Goal: Task Accomplishment & Management: Manage account settings

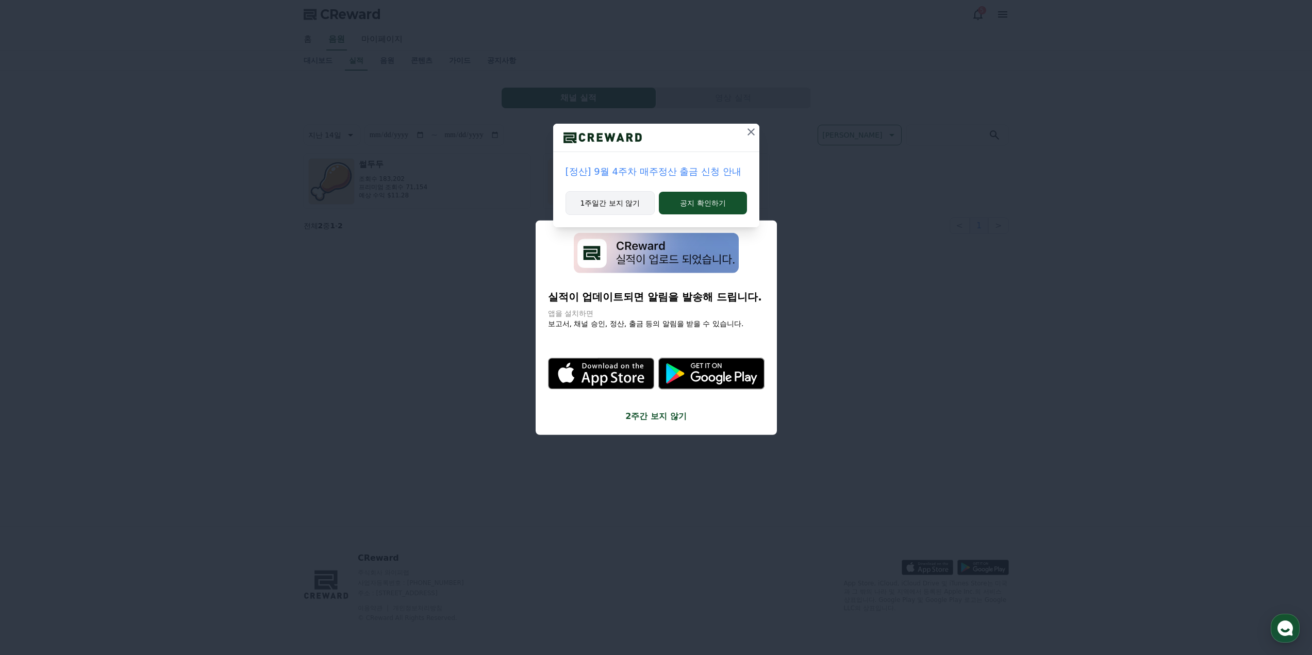
click at [623, 203] on button "1주일간 보지 않기" at bounding box center [610, 203] width 90 height 24
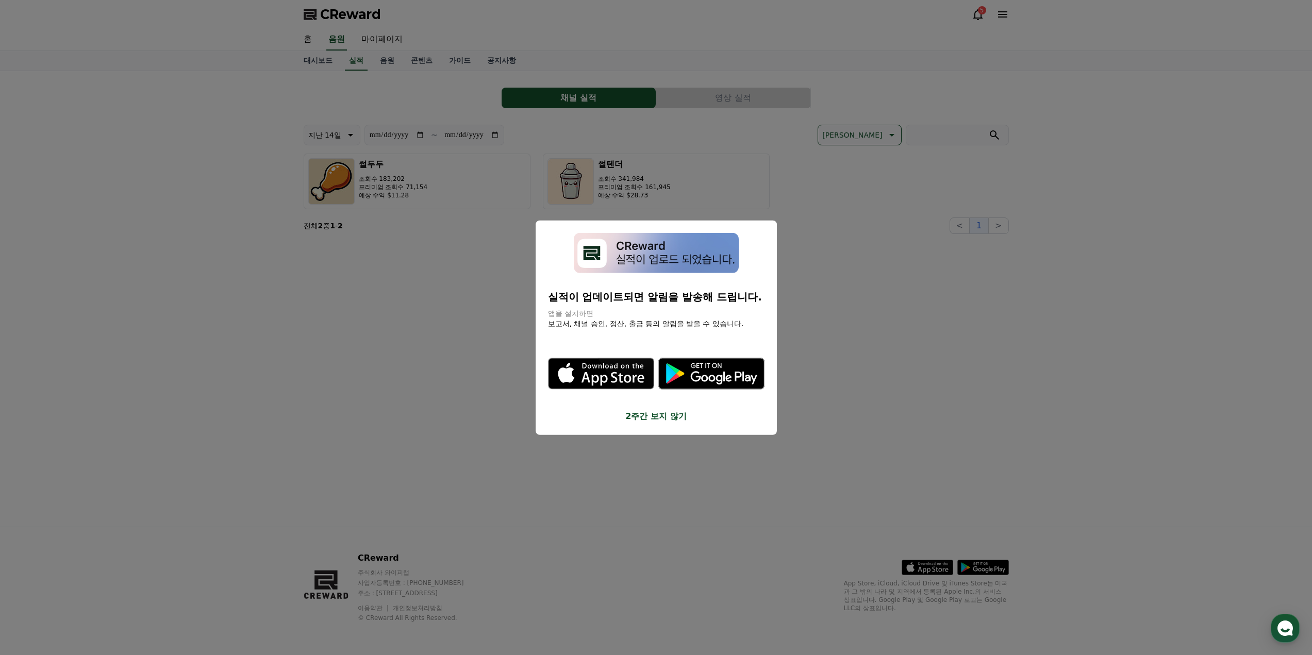
click at [664, 416] on button "2주간 보지 않기" at bounding box center [656, 416] width 216 height 12
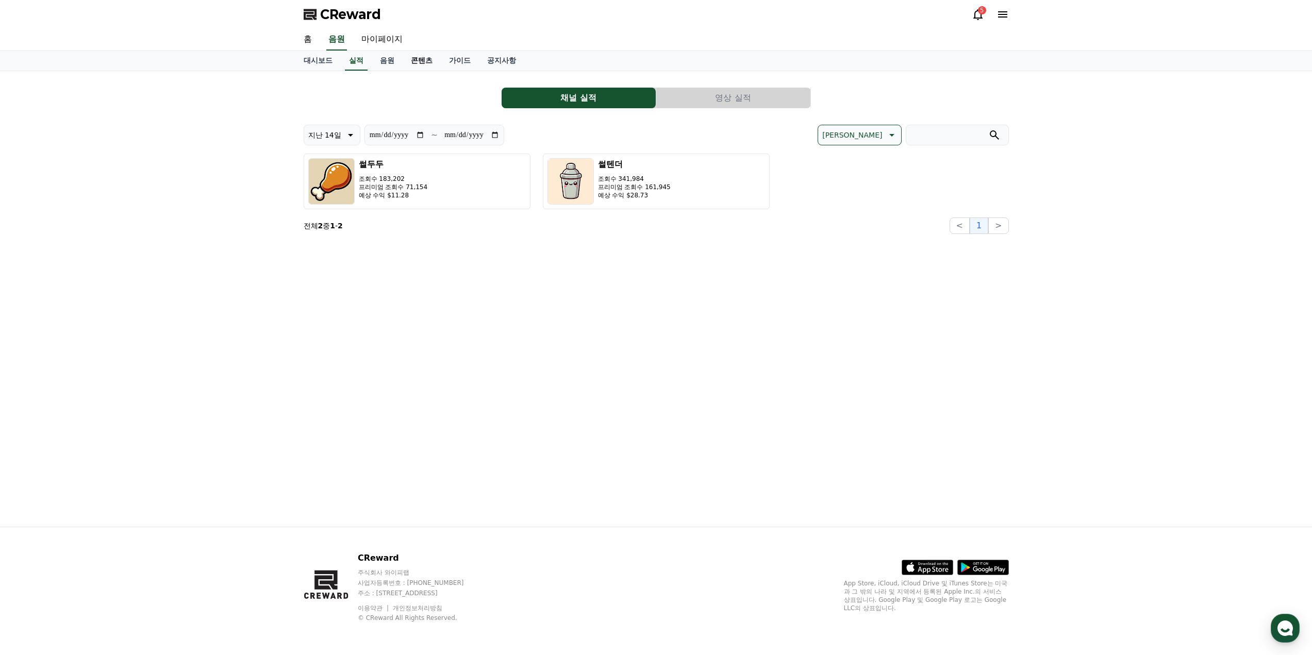
click at [425, 61] on link "콘텐츠" at bounding box center [422, 61] width 38 height 20
click at [454, 61] on link "가이드" at bounding box center [460, 61] width 38 height 20
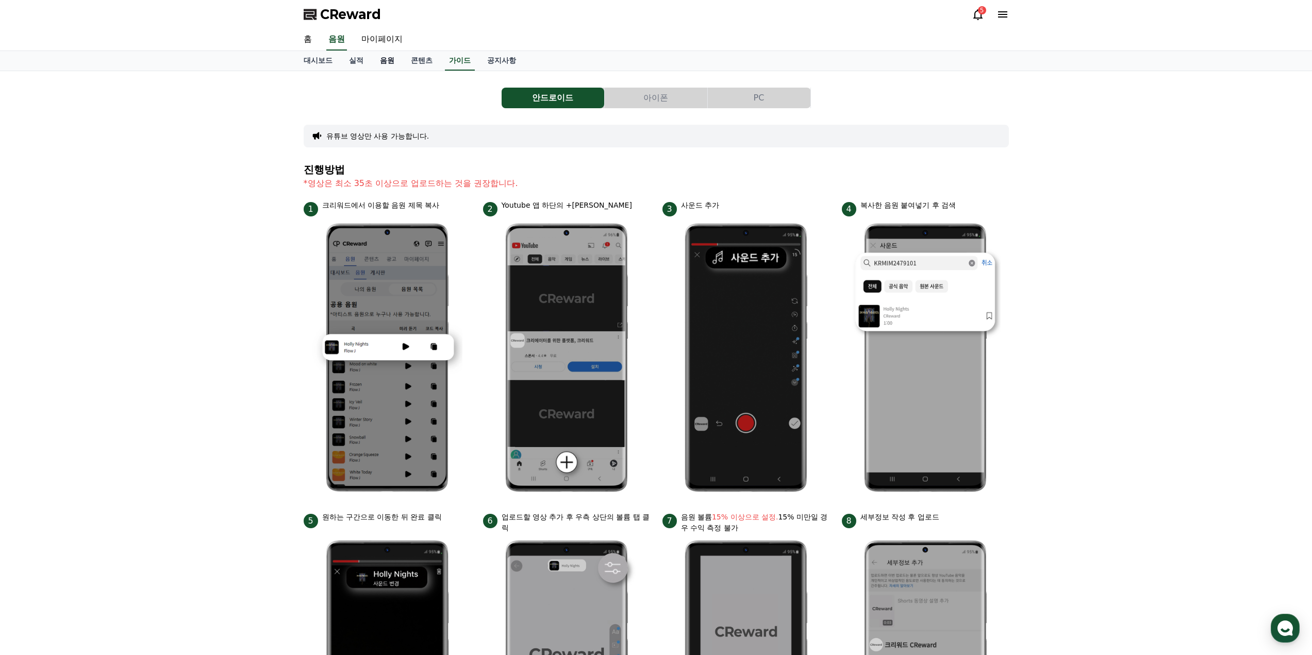
click at [398, 61] on link "음원" at bounding box center [387, 61] width 31 height 20
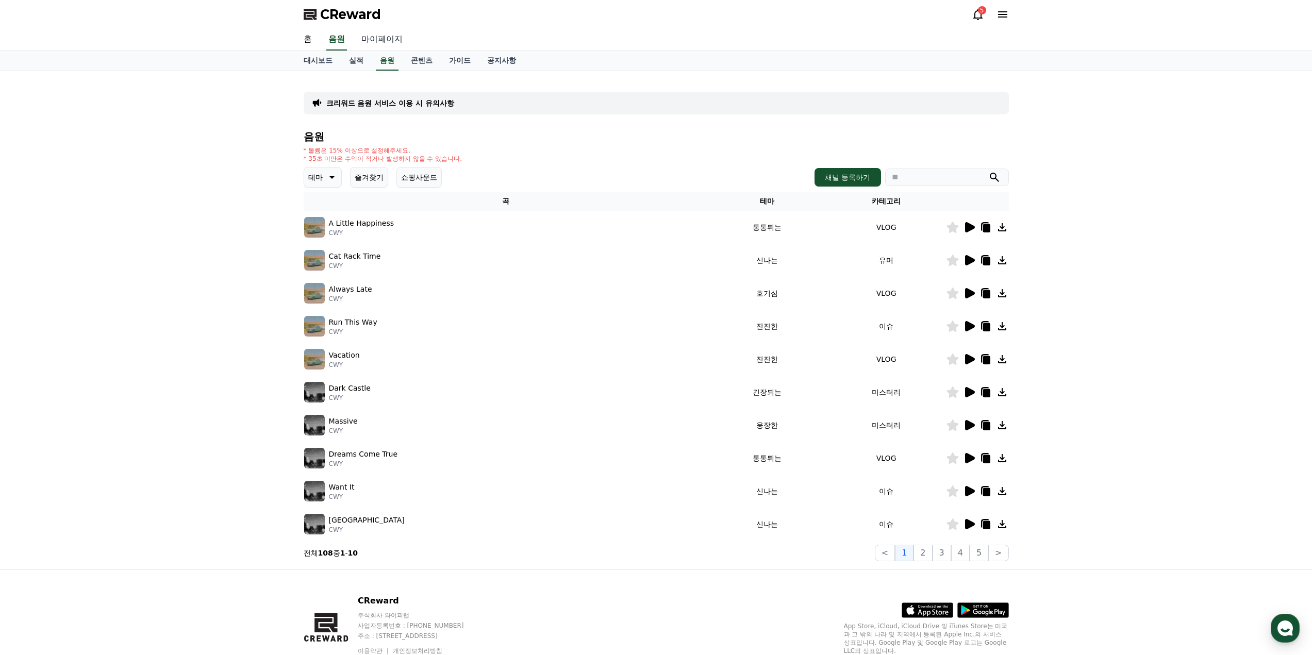
click at [381, 39] on link "마이페이지" at bounding box center [382, 40] width 58 height 22
select select "**********"
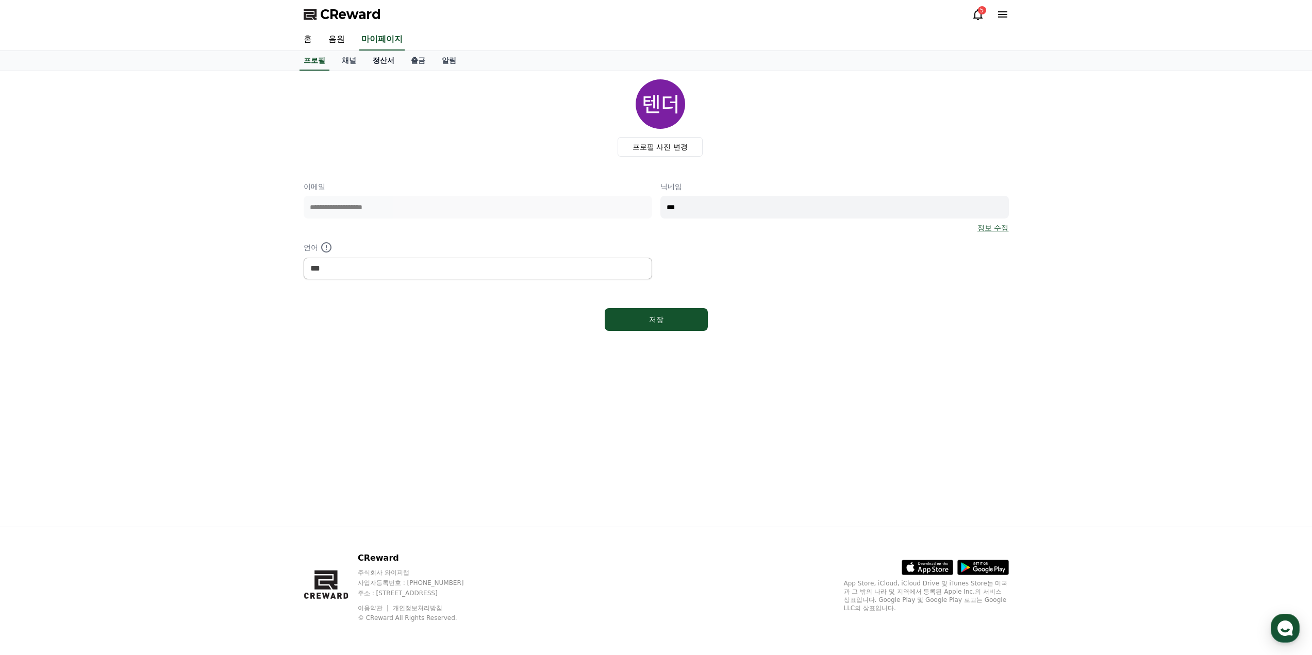
click at [383, 63] on link "정산서" at bounding box center [383, 61] width 38 height 20
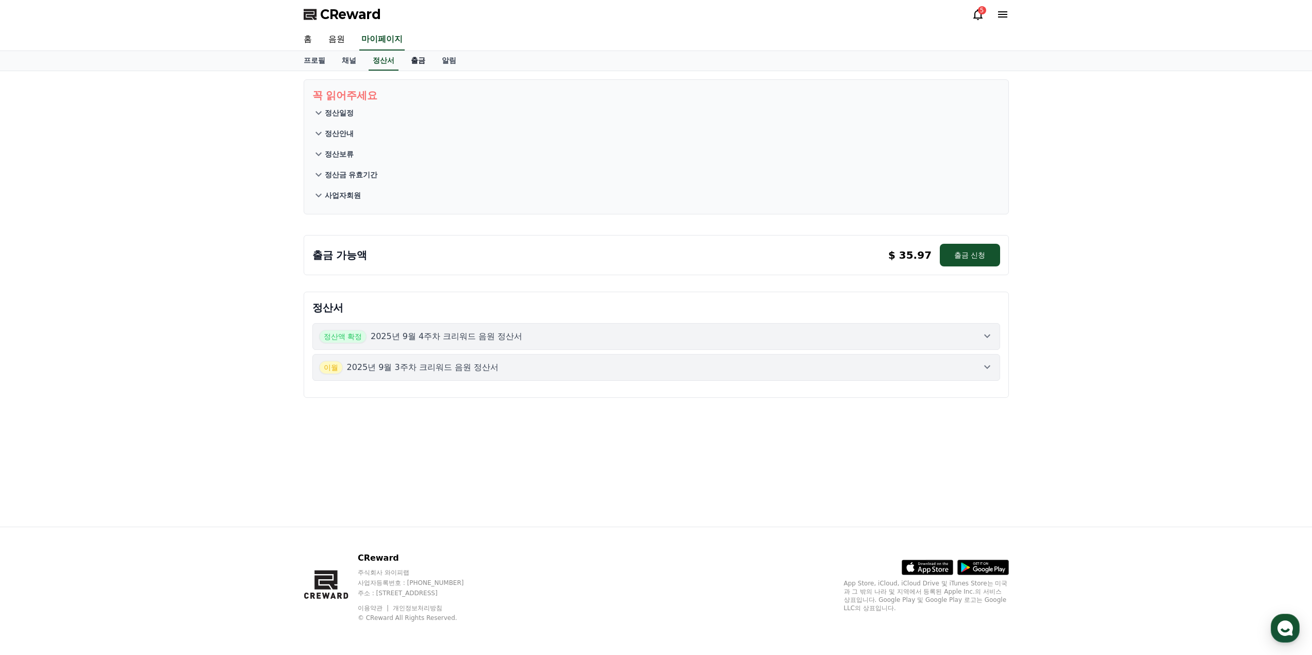
click at [424, 63] on link "출금" at bounding box center [418, 61] width 31 height 20
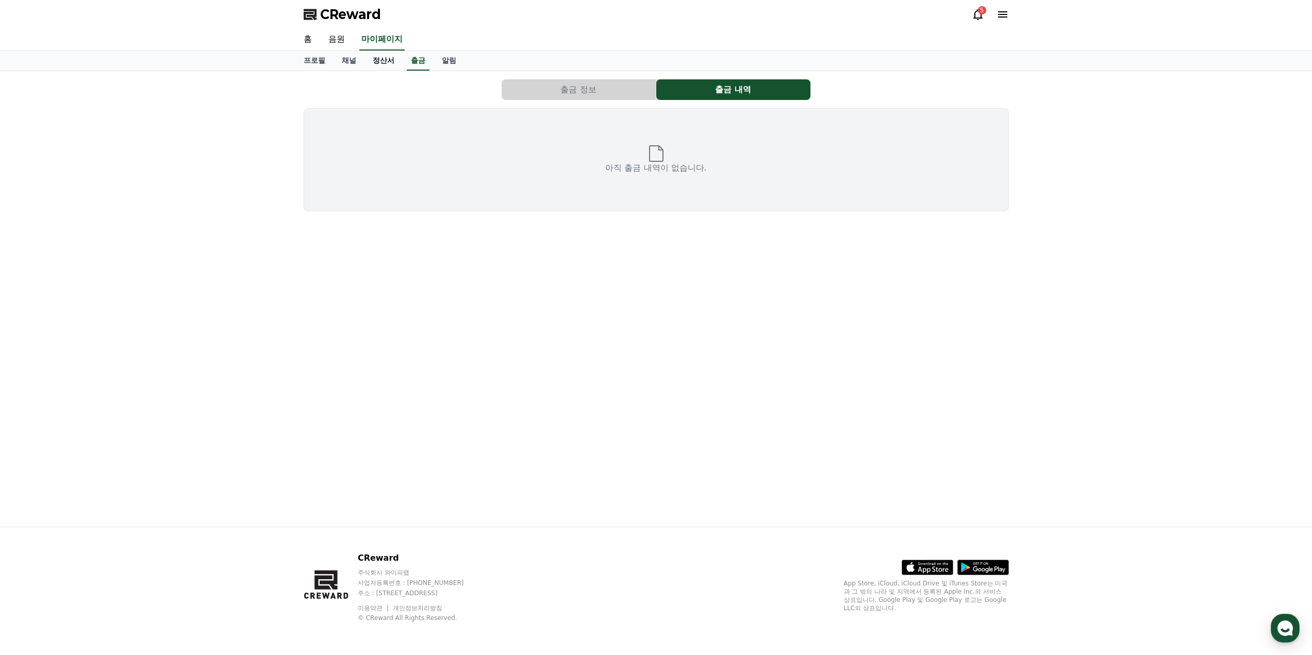
click at [393, 63] on link "정산서" at bounding box center [383, 61] width 38 height 20
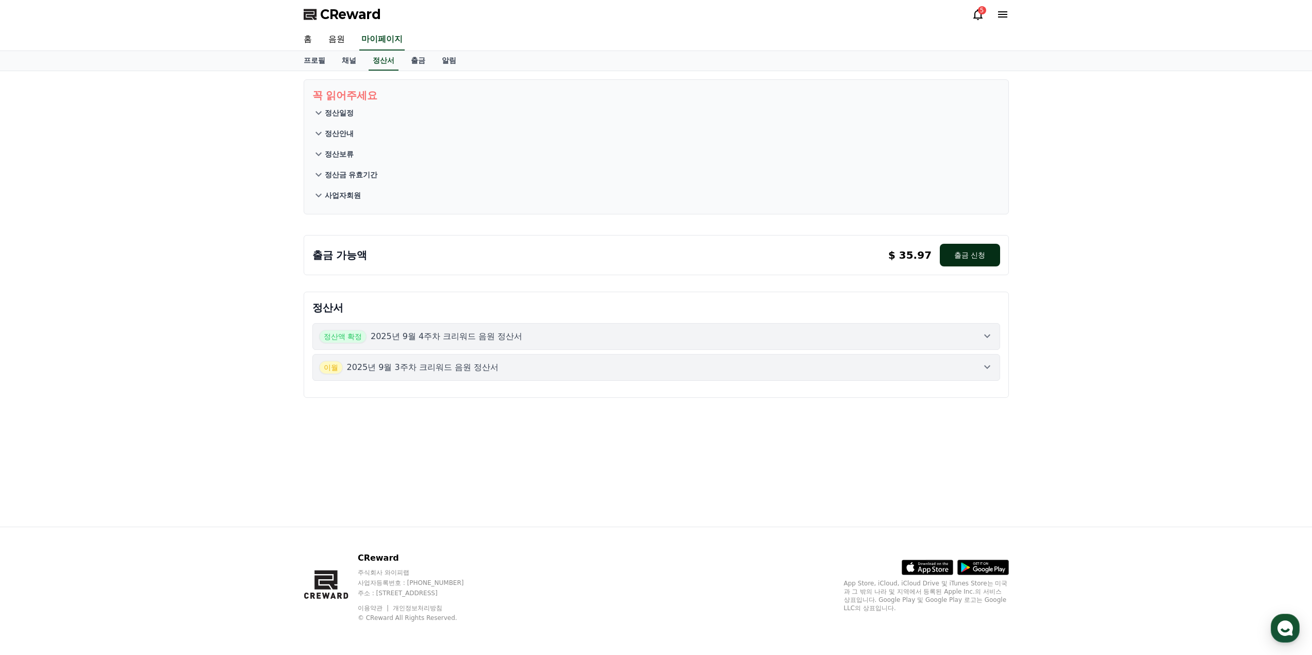
click at [972, 256] on button "출금 신청" at bounding box center [970, 255] width 60 height 23
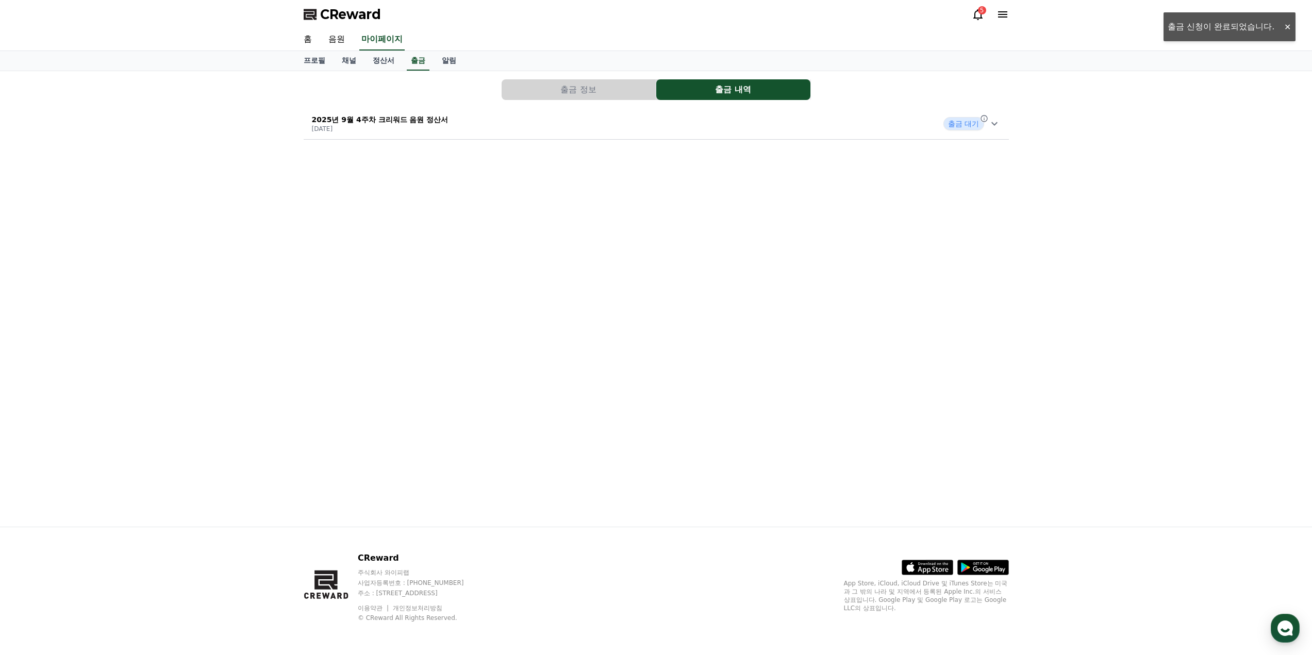
click at [618, 86] on button "출금 정보" at bounding box center [578, 89] width 154 height 21
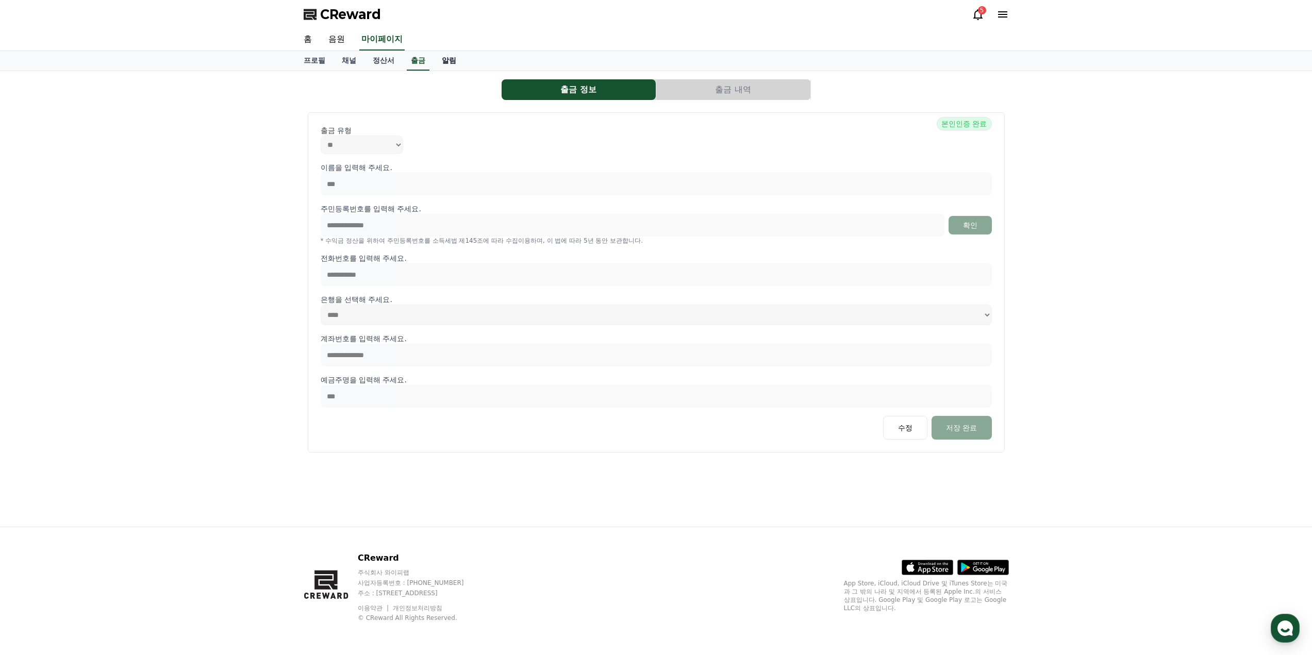
click at [446, 61] on link "알림" at bounding box center [448, 61] width 31 height 20
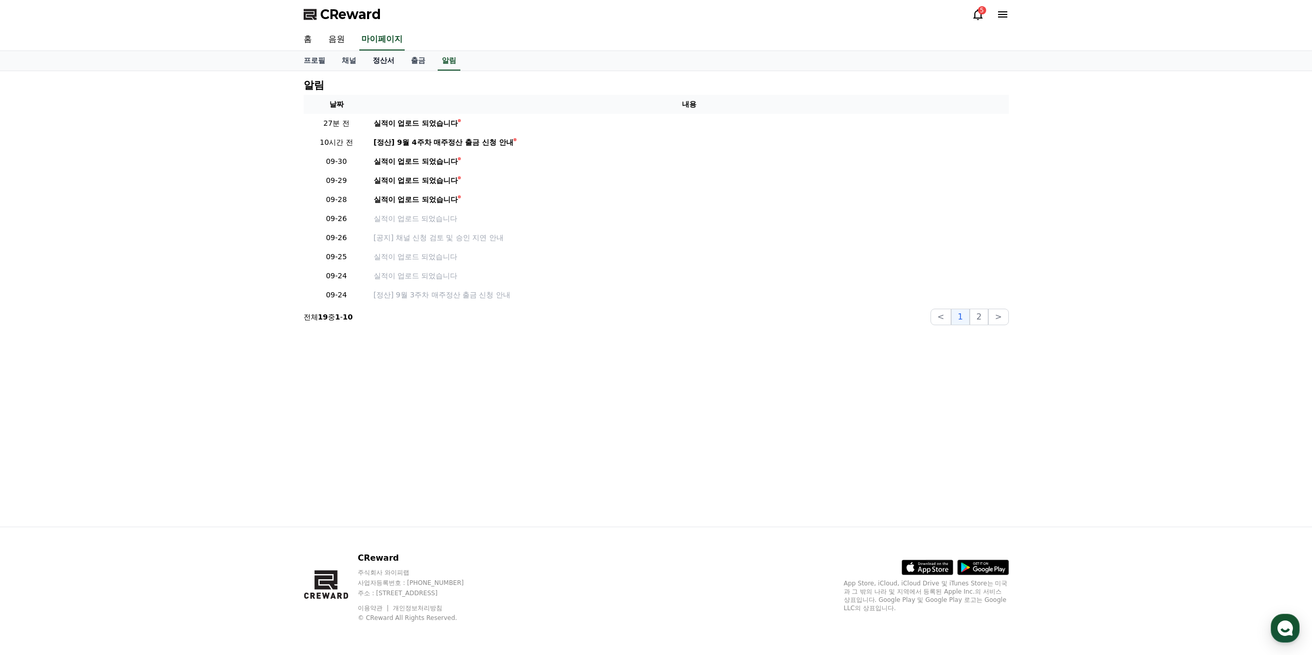
click at [384, 60] on link "정산서" at bounding box center [383, 61] width 38 height 20
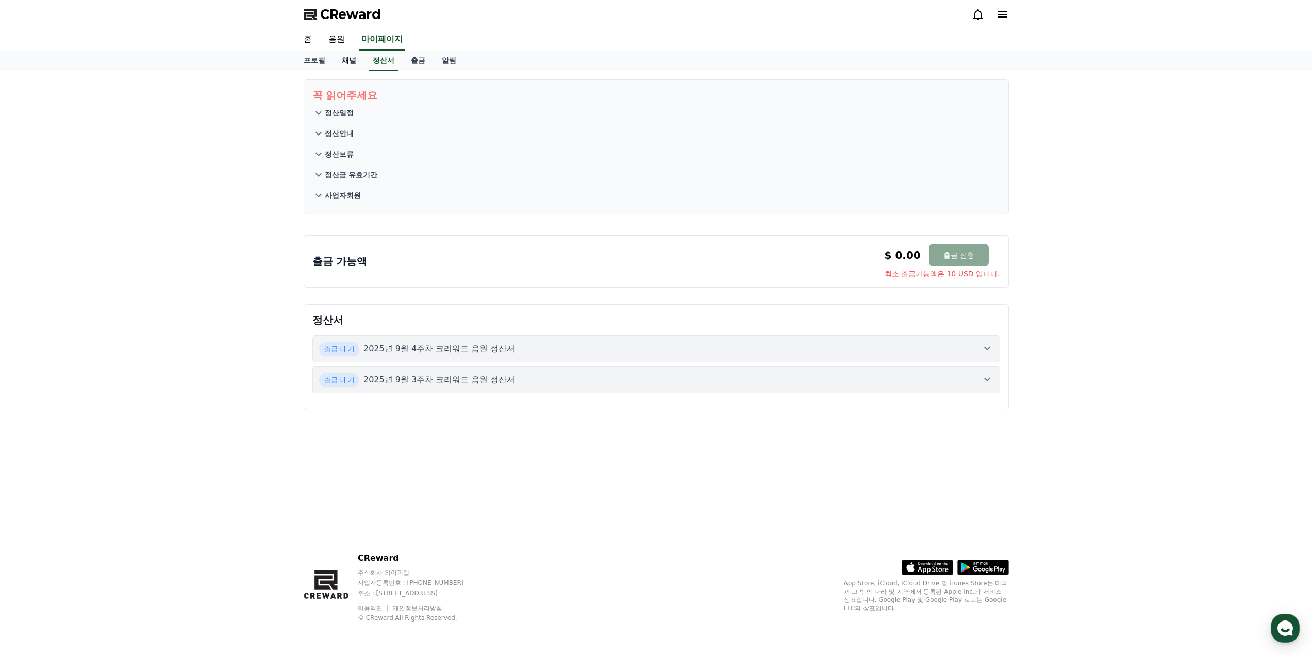
click at [348, 61] on link "채널" at bounding box center [348, 61] width 31 height 20
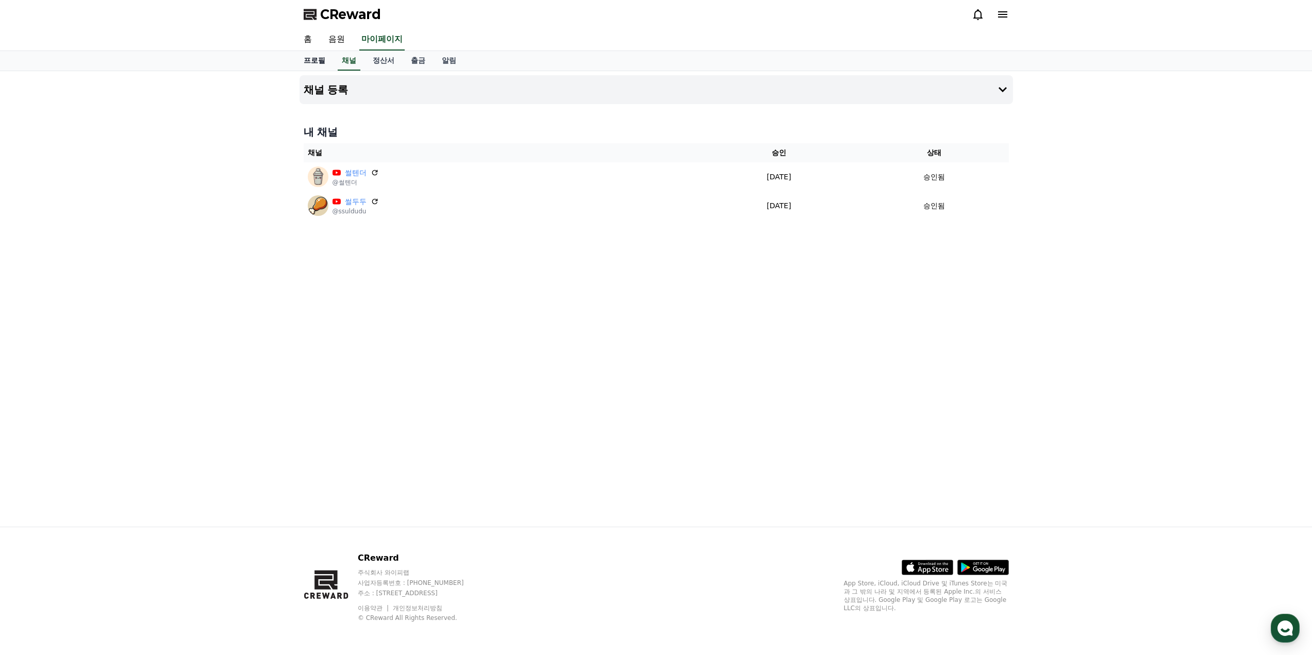
click at [321, 61] on link "프로필" at bounding box center [314, 61] width 38 height 20
select select "**********"
